Goal: Task Accomplishment & Management: Use online tool/utility

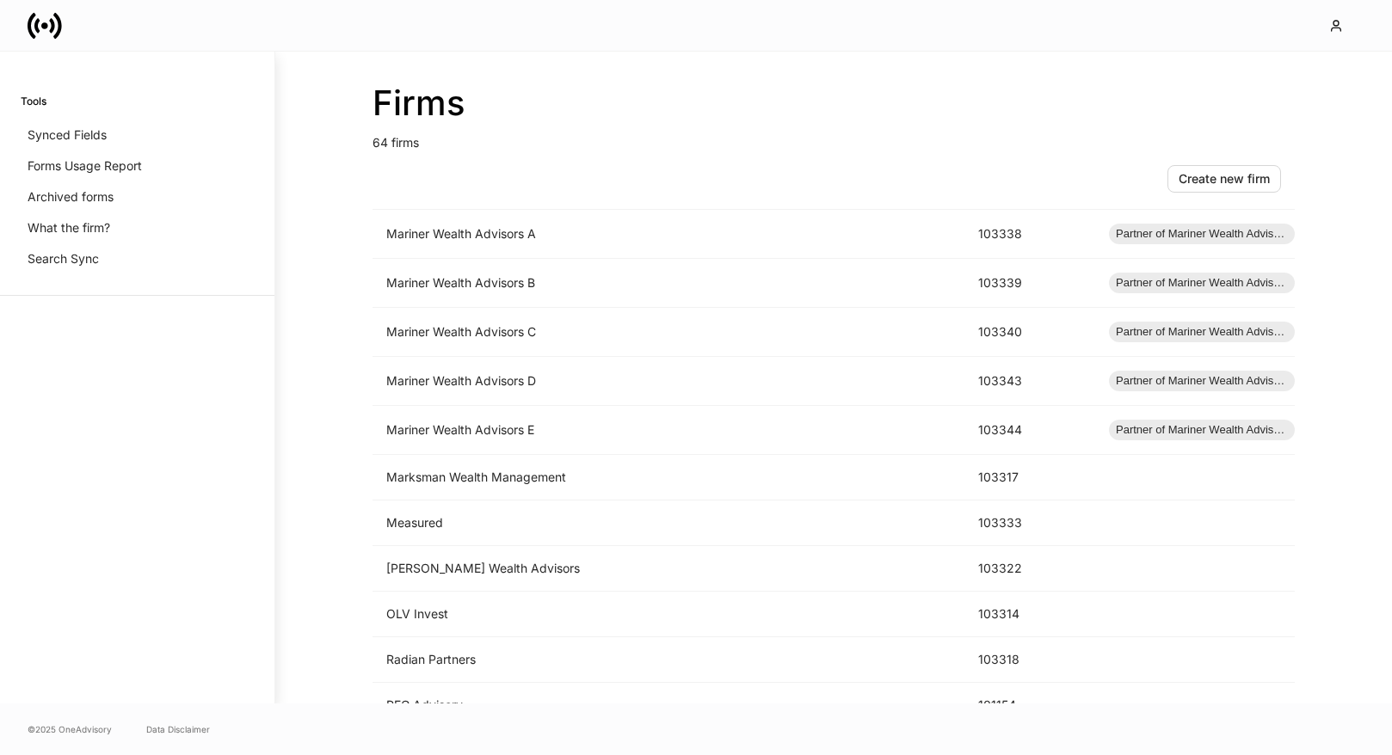
scroll to position [2191, 0]
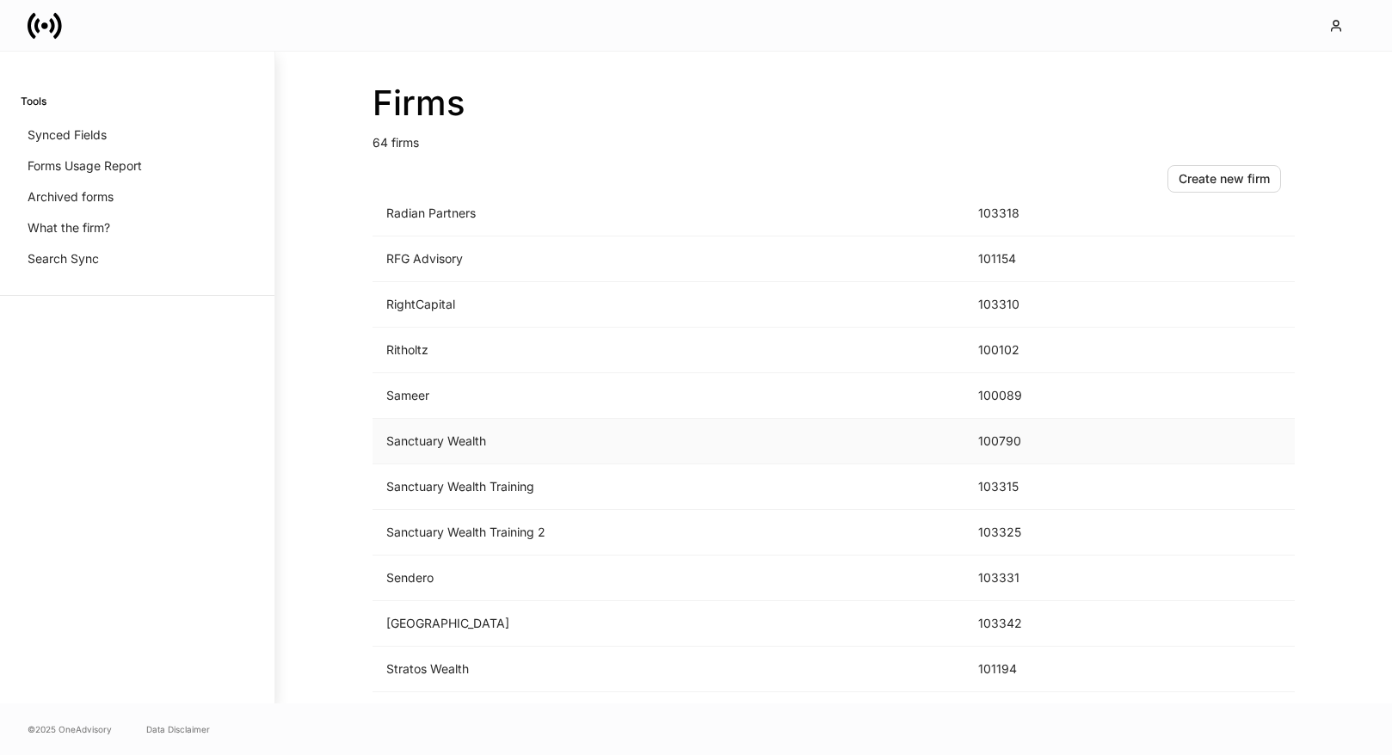
click at [616, 443] on td "Sanctuary Wealth" at bounding box center [668, 442] width 592 height 46
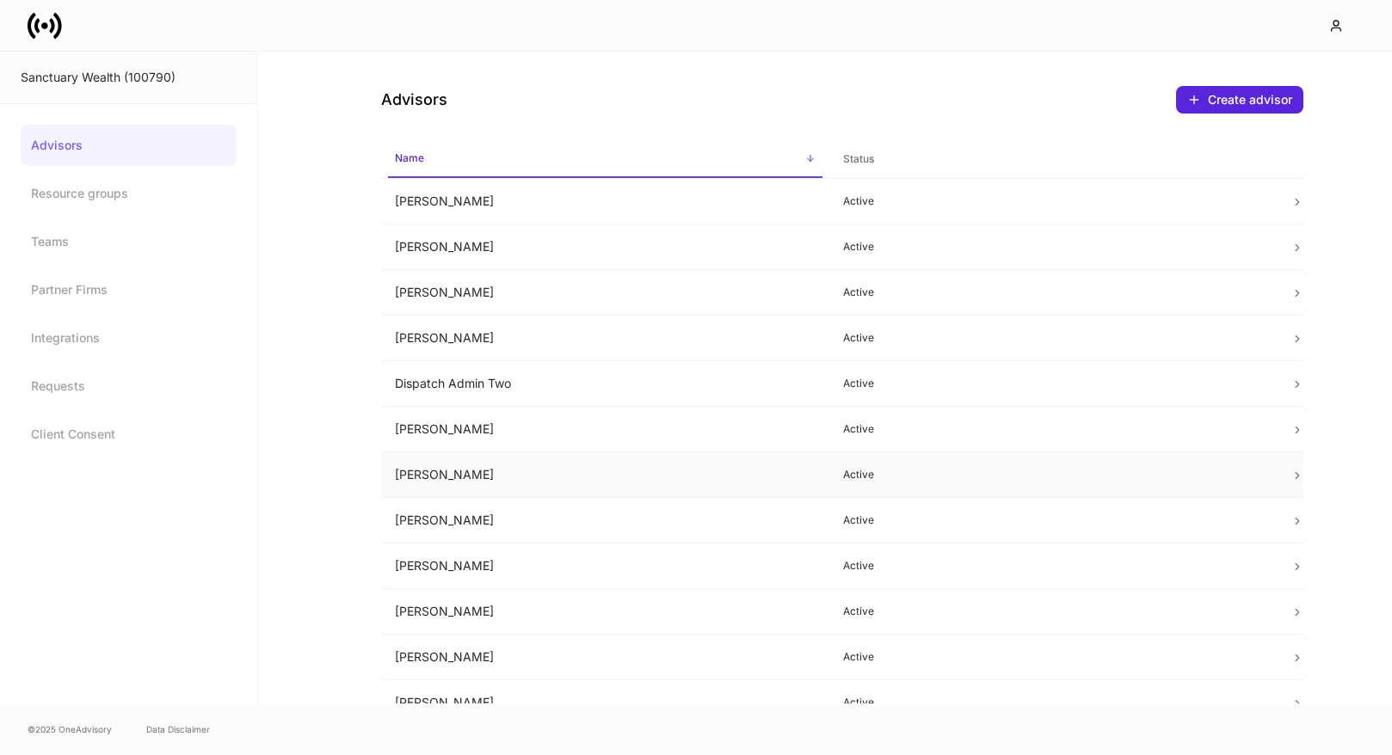
scroll to position [477, 0]
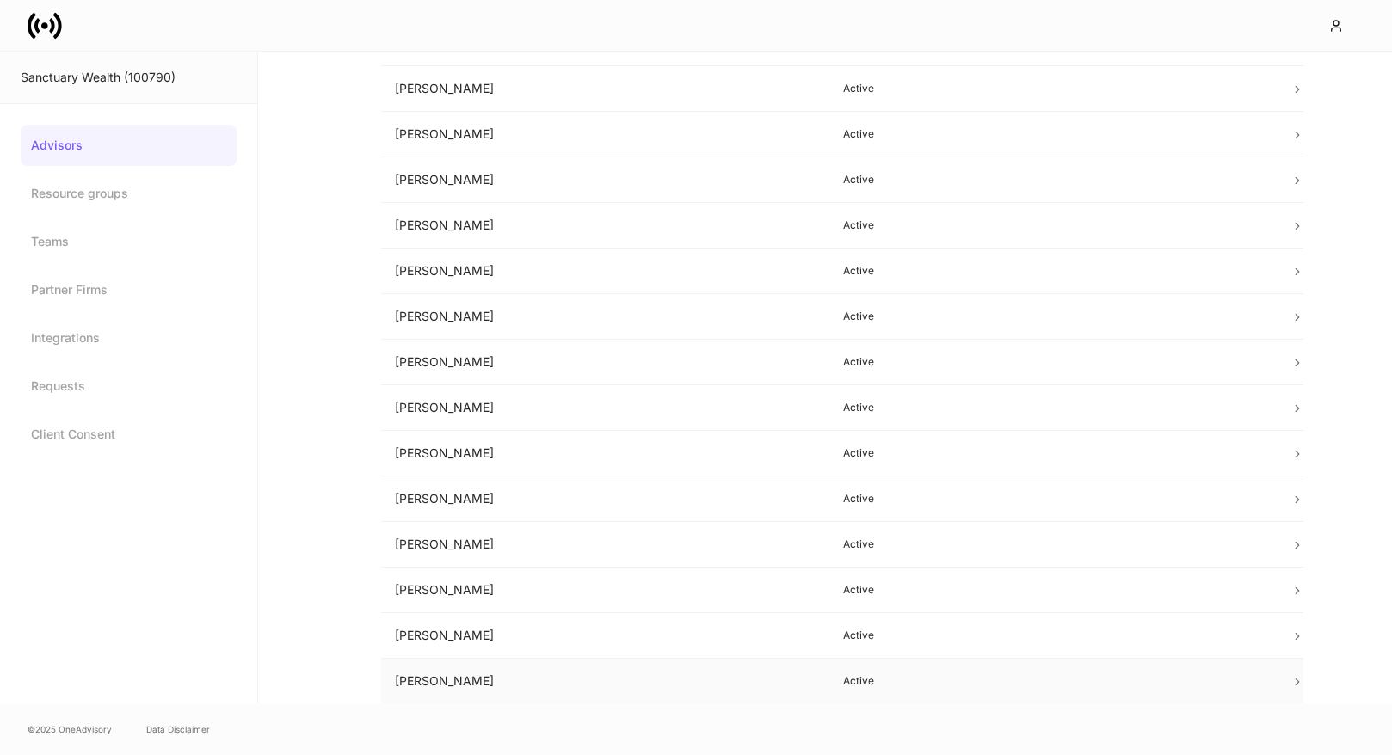
click at [603, 687] on td "Tim Smeal" at bounding box center [605, 682] width 448 height 46
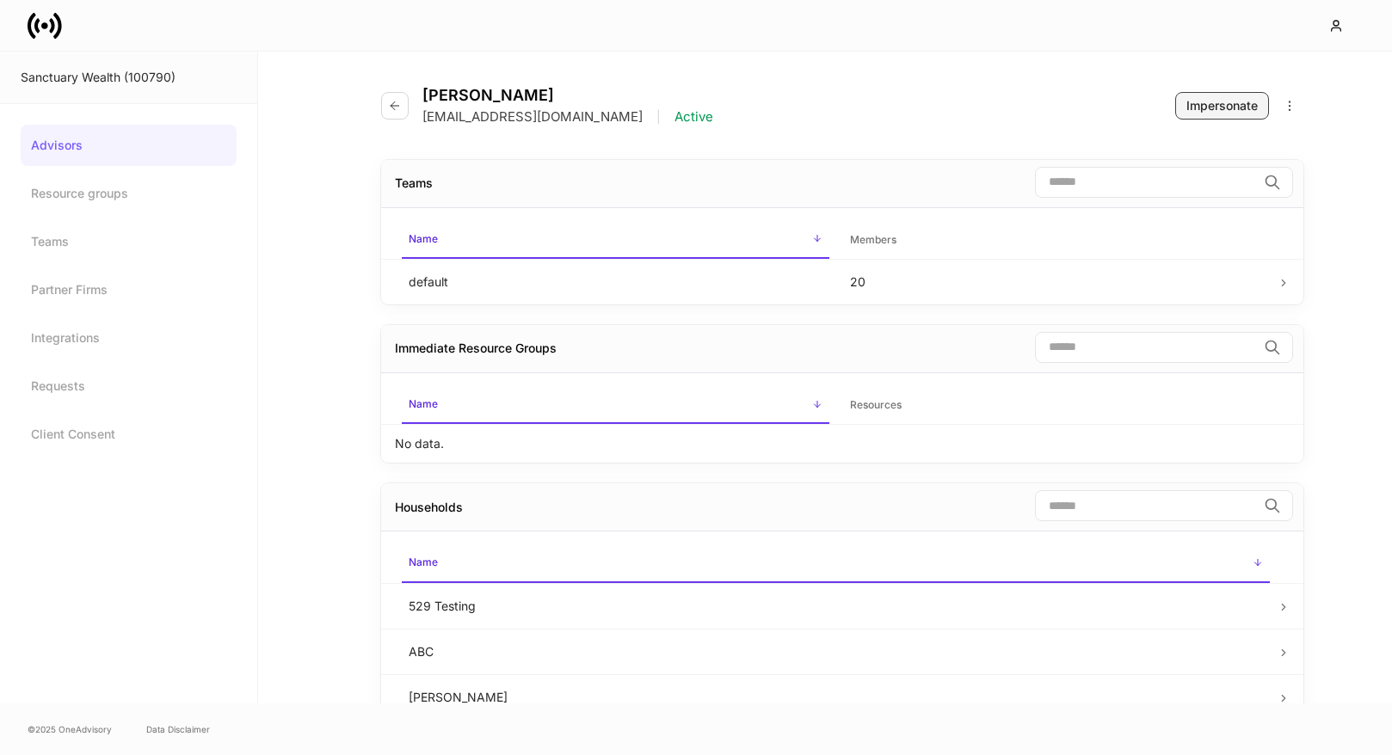
click at [1208, 104] on div "Impersonate" at bounding box center [1221, 105] width 71 height 17
